Goal: Task Accomplishment & Management: Manage account settings

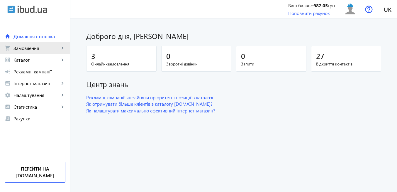
click at [40, 50] on span "Замовлення" at bounding box center [36, 48] width 46 height 6
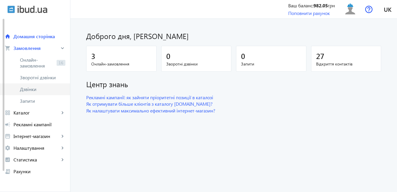
click at [36, 91] on span "Дзвінки" at bounding box center [42, 89] width 45 height 6
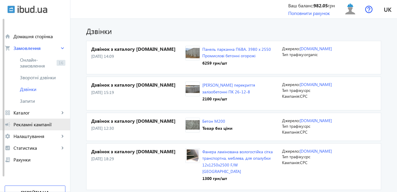
click at [47, 125] on span "Рекламні кампанії" at bounding box center [39, 124] width 52 height 6
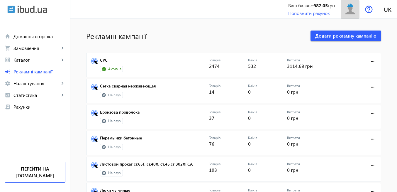
click at [347, 8] on img at bounding box center [349, 9] width 13 height 13
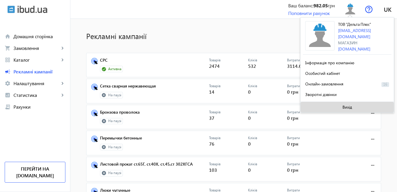
click at [344, 106] on span "Вихід" at bounding box center [347, 107] width 10 height 5
